Goal: Information Seeking & Learning: Learn about a topic

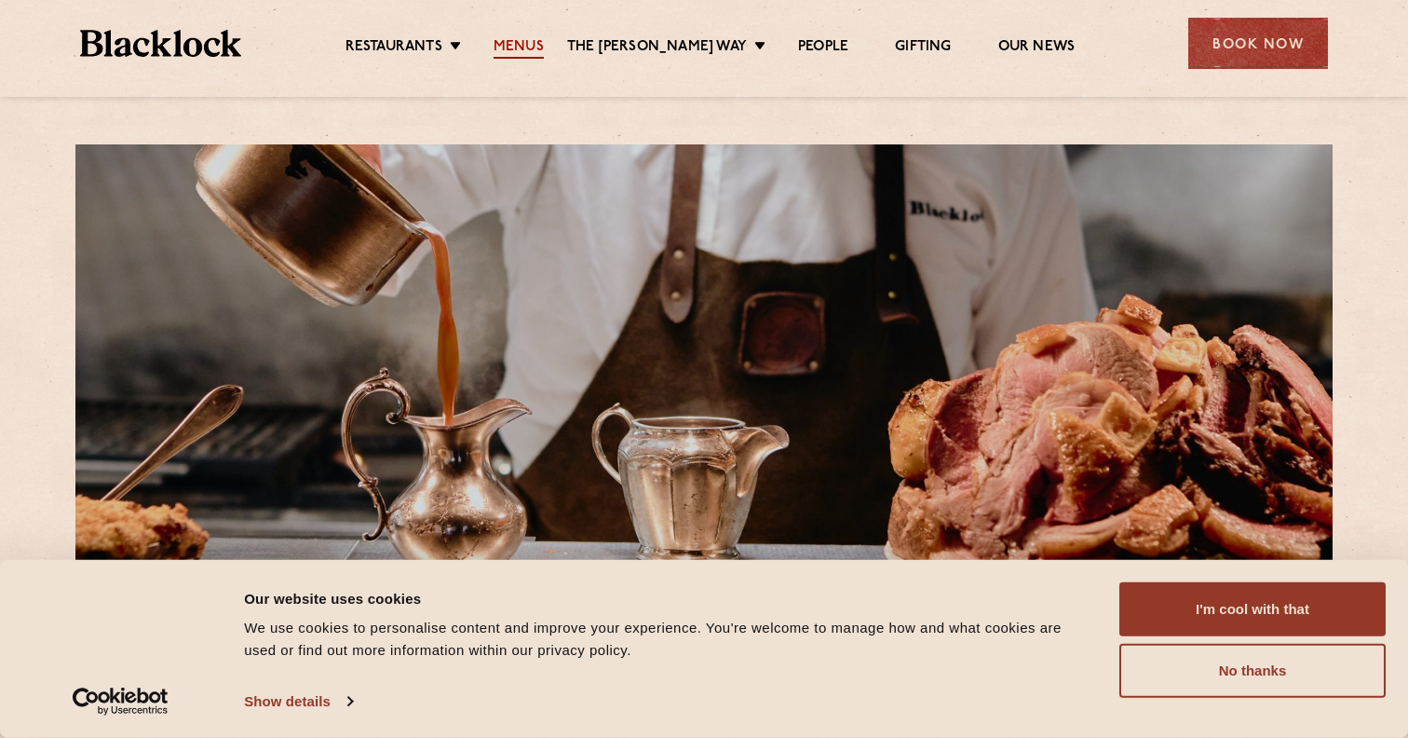
click at [532, 50] on link "Menus" at bounding box center [519, 48] width 50 height 20
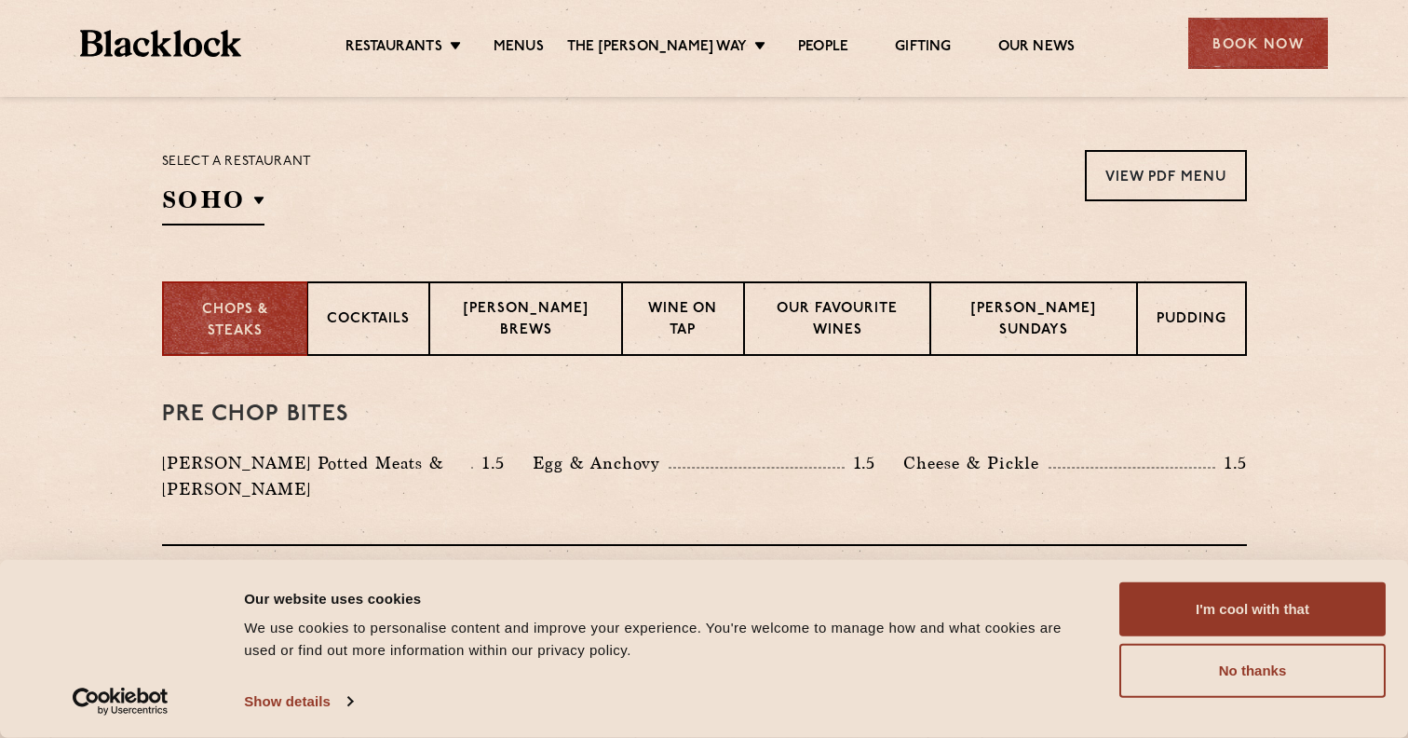
scroll to position [784, 0]
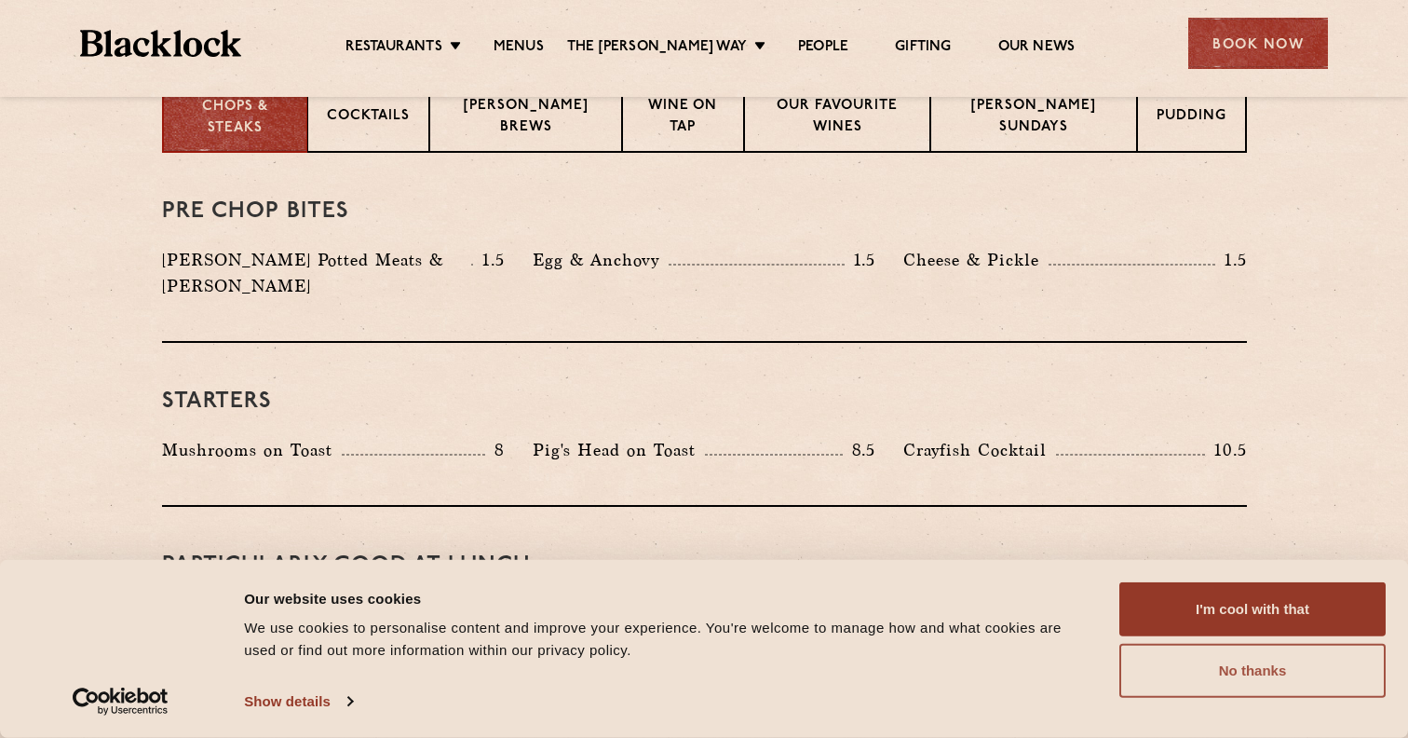
click at [1183, 667] on button "No thanks" at bounding box center [1253, 671] width 266 height 54
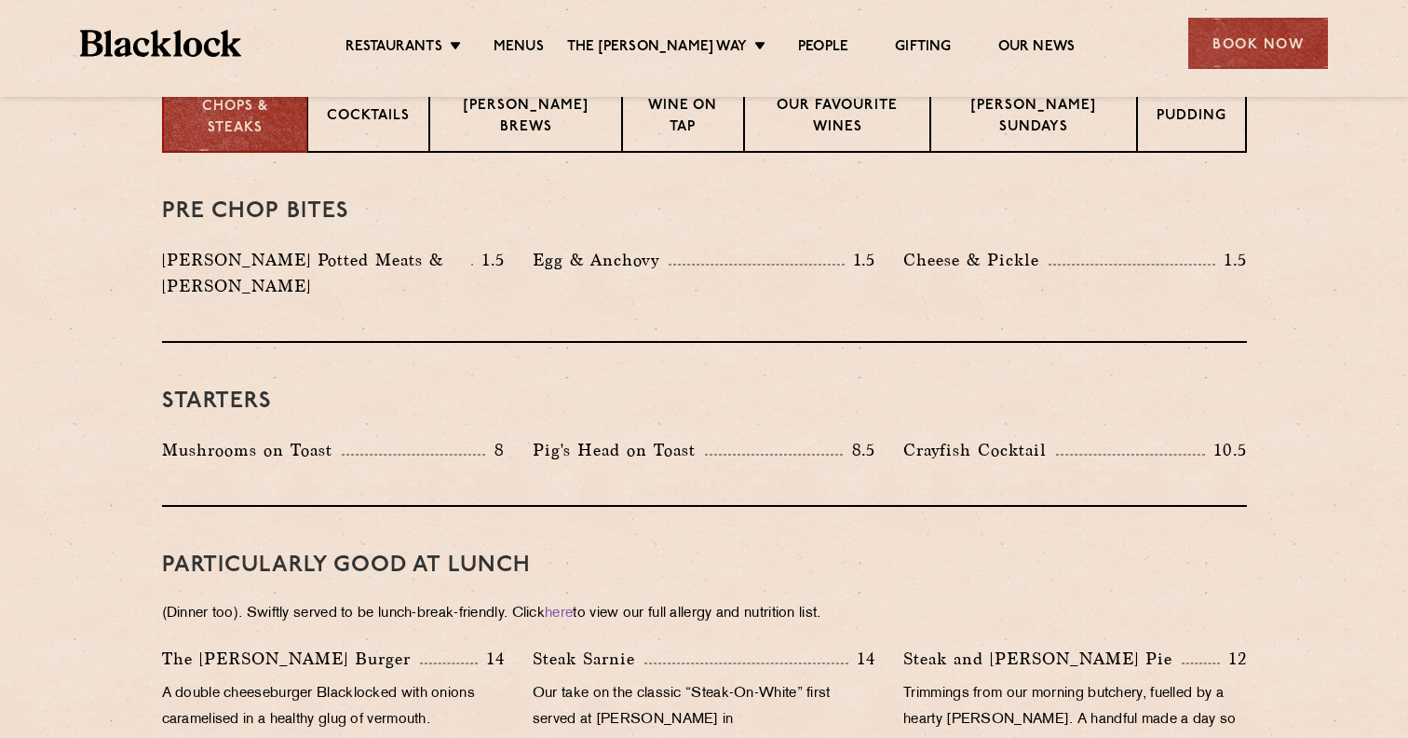
click at [1051, 155] on div "Pre Chop Bites [PERSON_NAME] Potted Meats & Kimchi 1.5 Egg & Anchovy 1.5 [PERSO…" at bounding box center [704, 248] width 1085 height 190
click at [1040, 118] on p "[PERSON_NAME] Sundays" at bounding box center [1034, 118] width 168 height 44
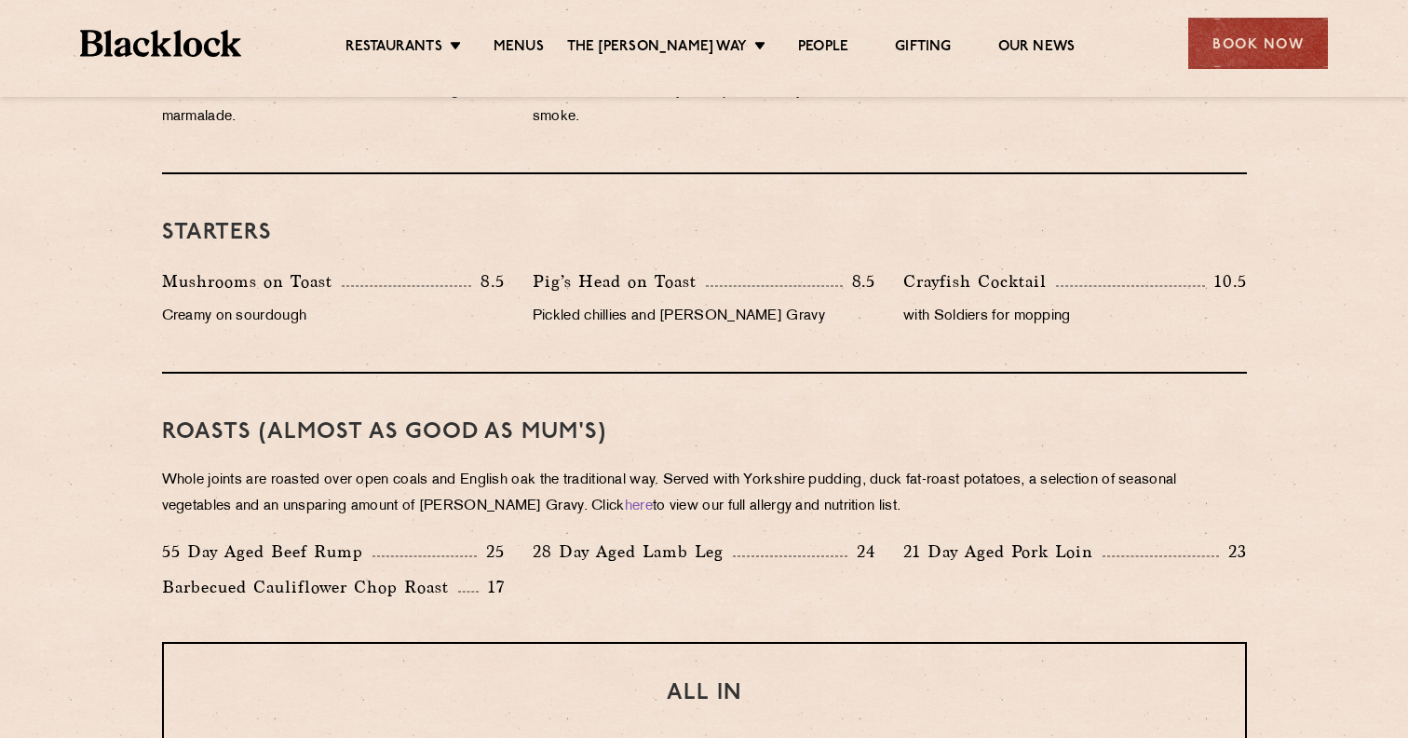
scroll to position [1272, 0]
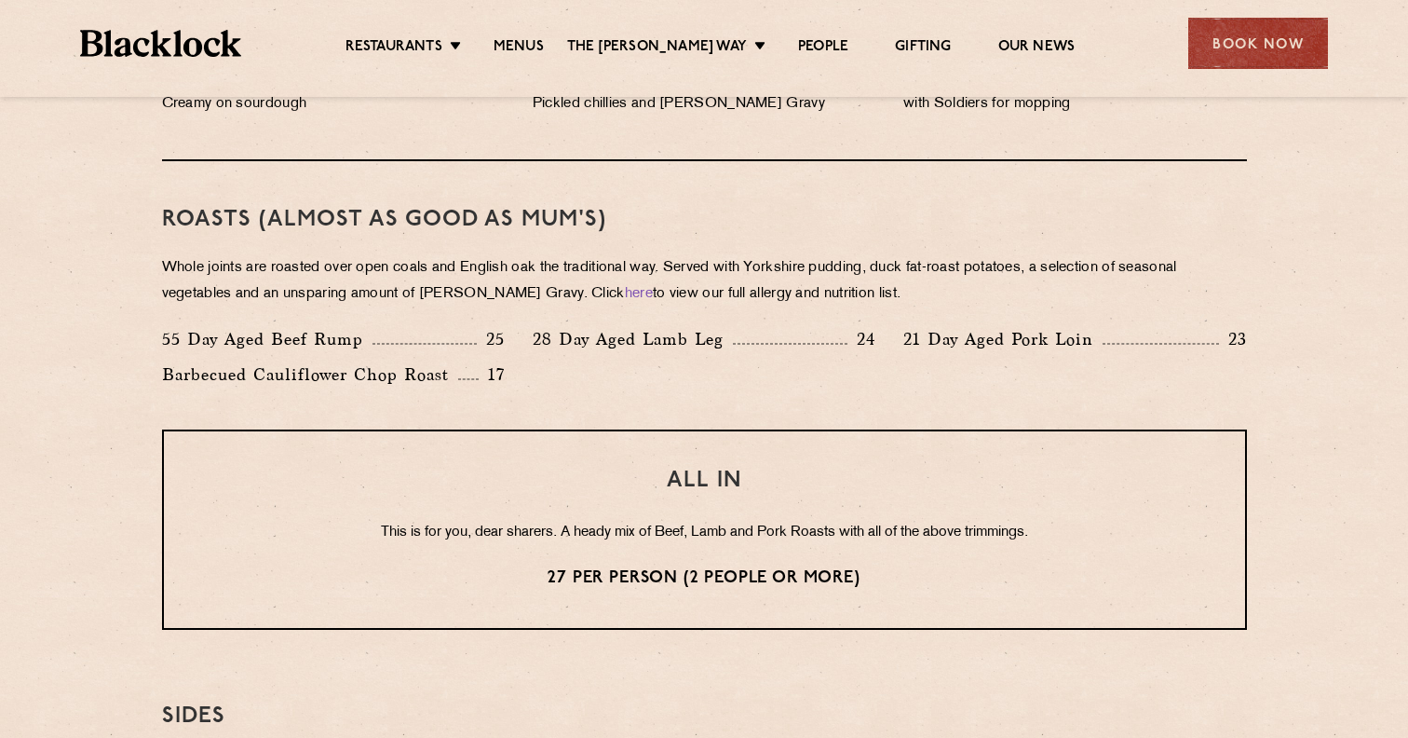
drag, startPoint x: 646, startPoint y: 272, endPoint x: 687, endPoint y: 291, distance: 45.0
click at [687, 291] on p "Whole joints are roasted over open coals and English oak the traditional way. S…" at bounding box center [704, 281] width 1085 height 52
drag, startPoint x: 686, startPoint y: 291, endPoint x: 843, endPoint y: 302, distance: 157.8
type textarea "full allergy and nutrition"
click at [843, 302] on p "Whole joints are roasted over open coals and English oak the traditional way. S…" at bounding box center [704, 281] width 1085 height 52
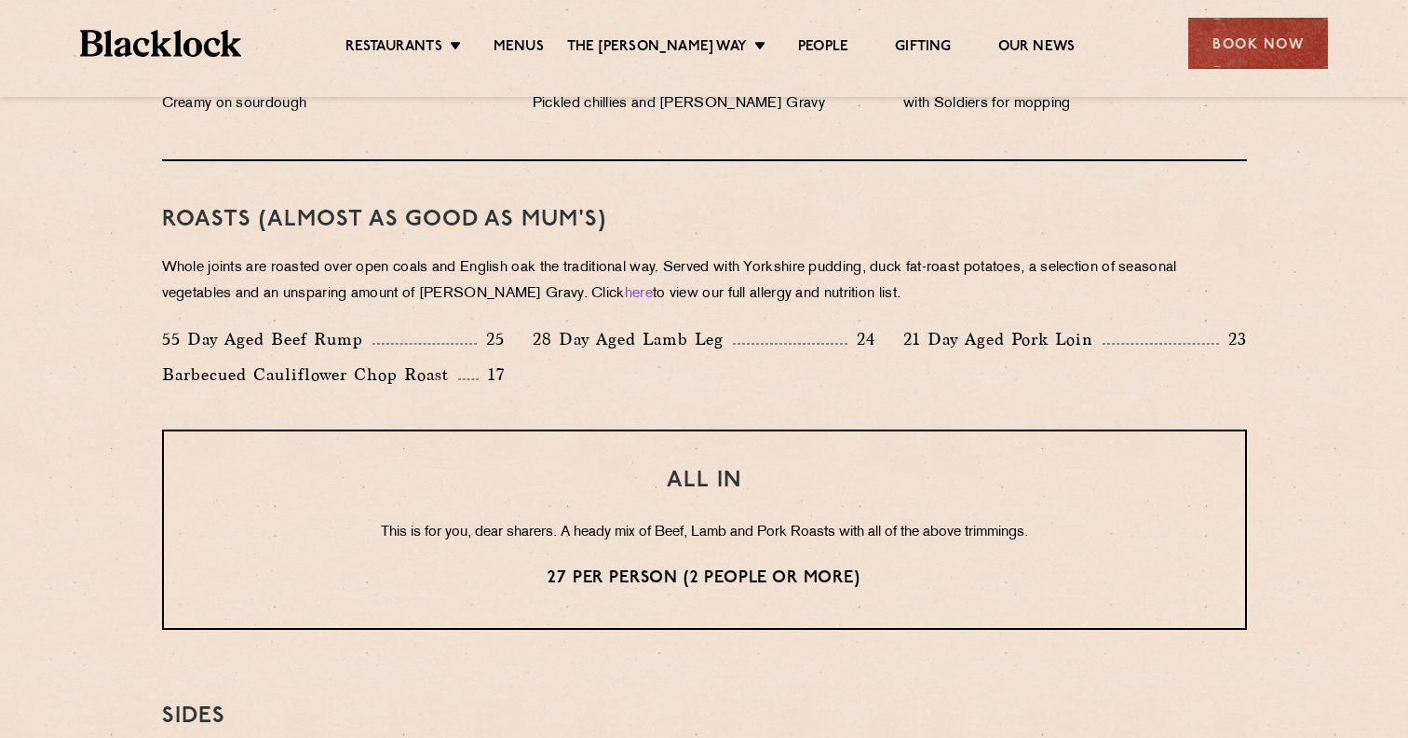
click at [865, 299] on p "Whole joints are roasted over open coals and English oak the traditional way. S…" at bounding box center [704, 281] width 1085 height 52
drag, startPoint x: 877, startPoint y: 299, endPoint x: 150, endPoint y: 272, distance: 728.0
click at [150, 272] on div "Eye openers If you had a big [DATE] or need a little booster to kickstart your …" at bounding box center [705, 424] width 1132 height 1516
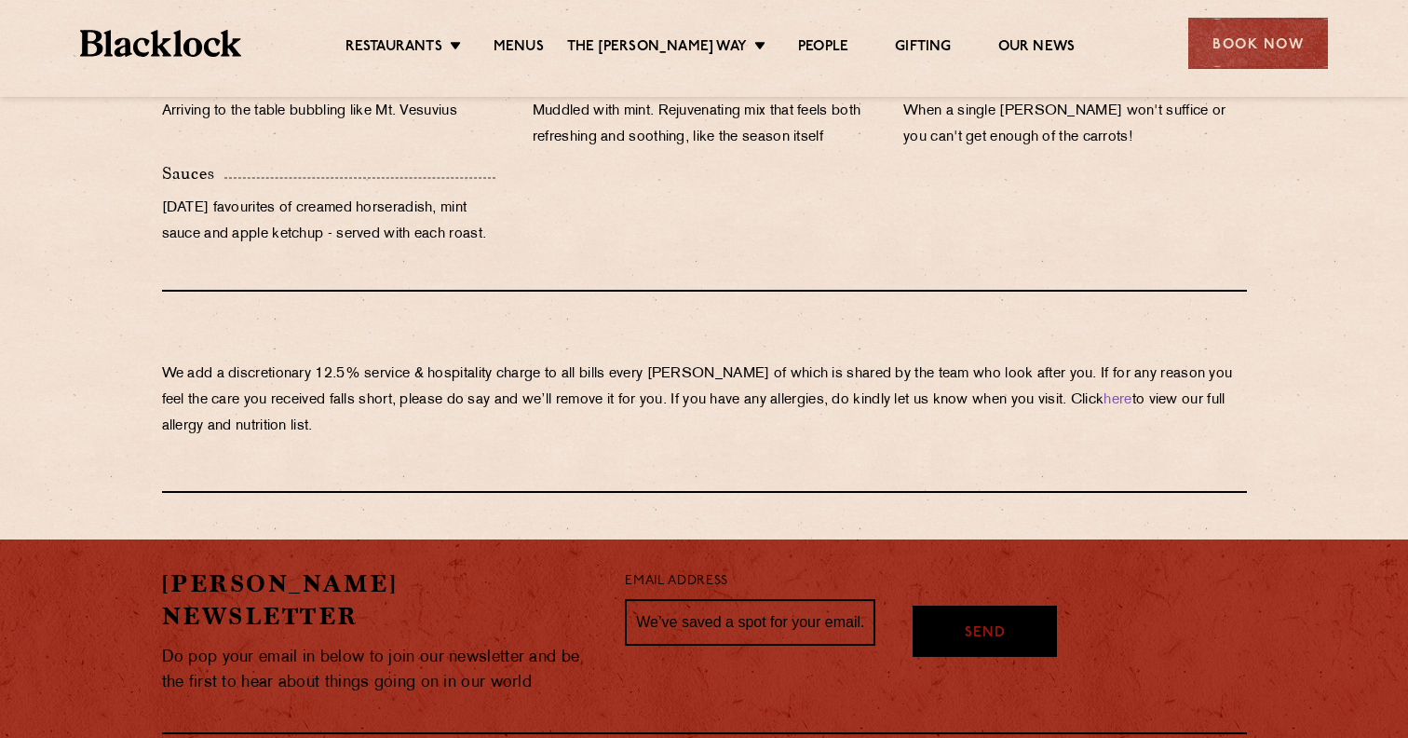
scroll to position [2170, 0]
